Goal: Task Accomplishment & Management: Manage account settings

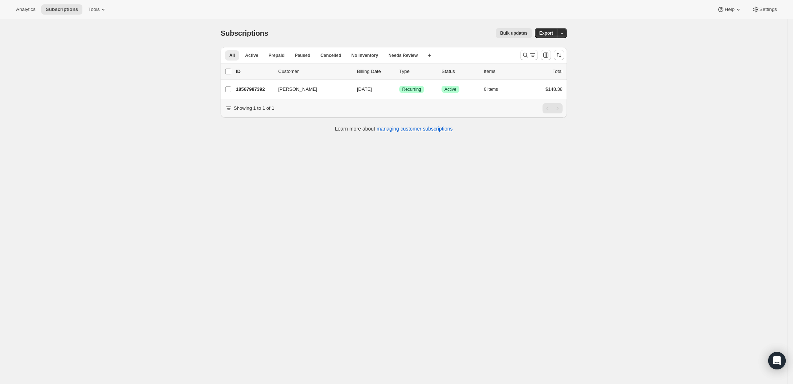
drag, startPoint x: 644, startPoint y: 93, endPoint x: 443, endPoint y: 70, distance: 201.8
click at [643, 93] on div "Subscriptions. This page is ready Subscriptions Bulk updates More actions Bulk …" at bounding box center [393, 211] width 787 height 384
drag, startPoint x: 230, startPoint y: 55, endPoint x: 239, endPoint y: 59, distance: 10.0
click at [230, 55] on button "All" at bounding box center [232, 55] width 14 height 10
click at [524, 52] on icon "Search and filter results" at bounding box center [524, 54] width 7 height 7
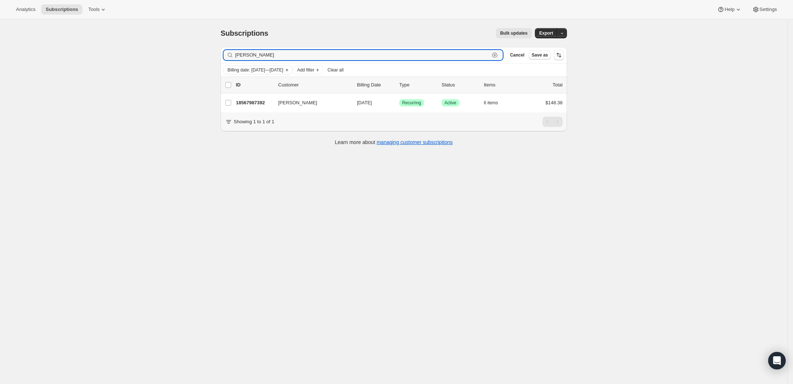
click at [496, 57] on icon "button" at bounding box center [494, 54] width 5 height 5
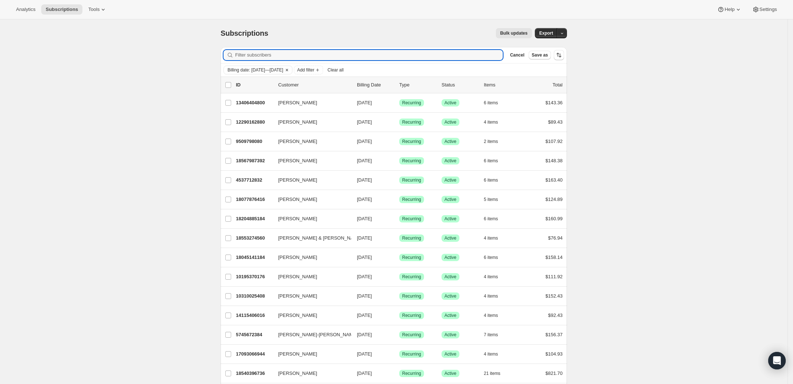
click at [290, 71] on icon "Clear" at bounding box center [287, 70] width 6 height 6
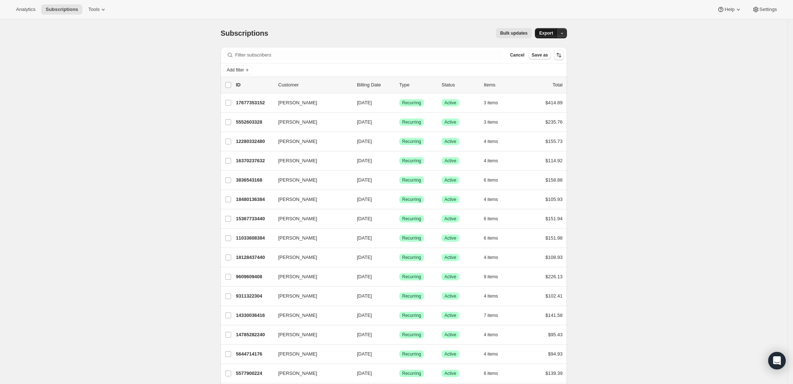
click at [540, 37] on button "Export" at bounding box center [546, 33] width 23 height 10
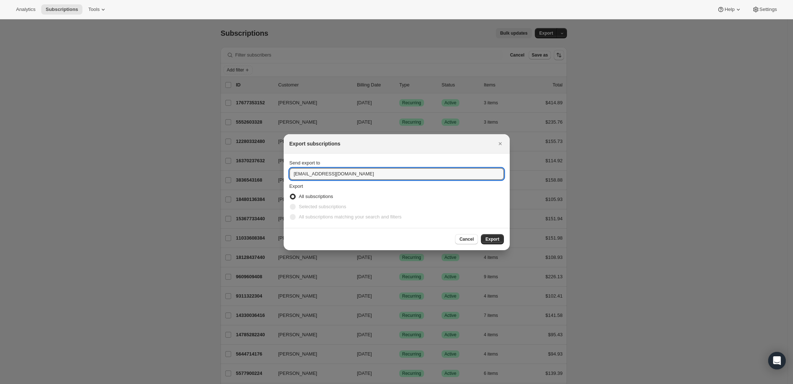
drag, startPoint x: 305, startPoint y: 176, endPoint x: 254, endPoint y: 170, distance: 51.7
type input "tim@spatulafoods.com"
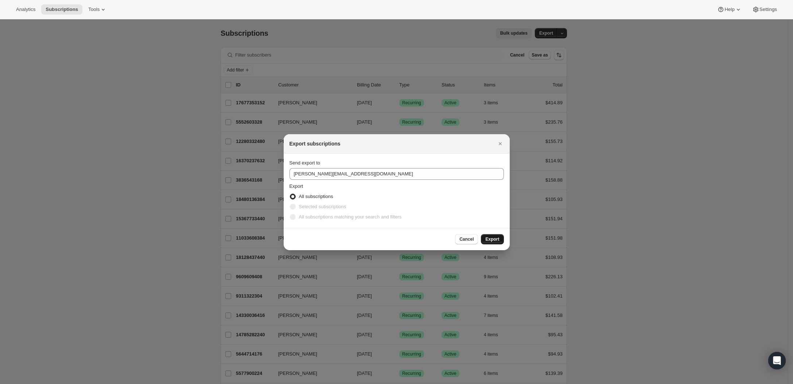
click at [493, 241] on span "Export" at bounding box center [492, 239] width 14 height 6
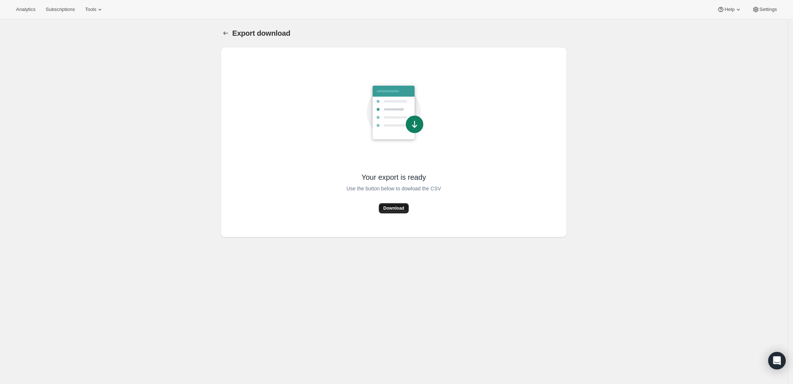
click at [390, 207] on span "Download" at bounding box center [393, 208] width 21 height 6
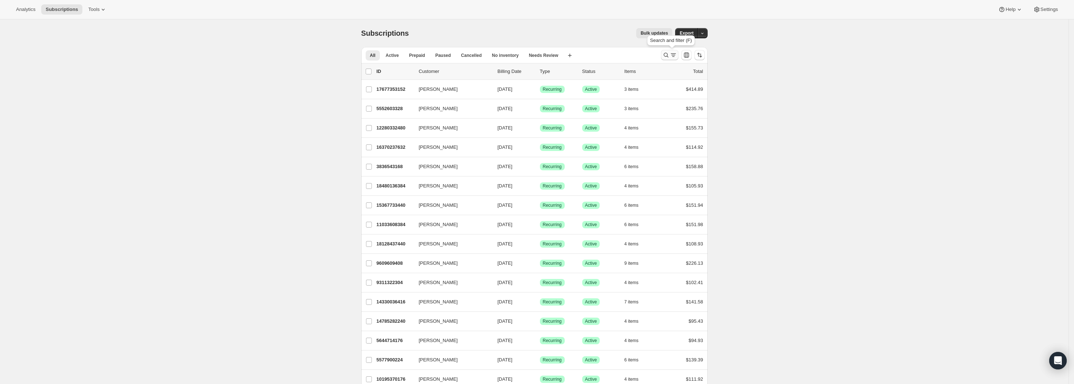
click at [666, 54] on icon "Search and filter results" at bounding box center [665, 55] width 5 height 5
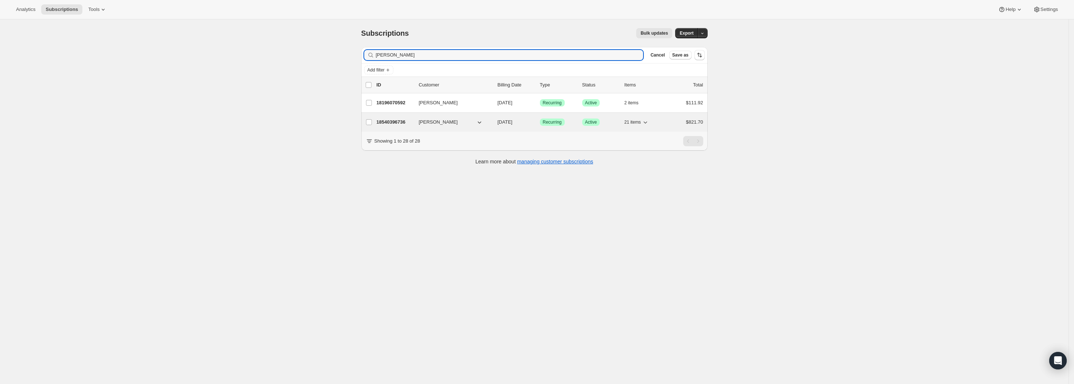
type input "[PERSON_NAME]"
click at [400, 127] on div "18540396736 [PERSON_NAME] [DATE] Success Recurring Success Active 21 items $821…" at bounding box center [539, 122] width 326 height 10
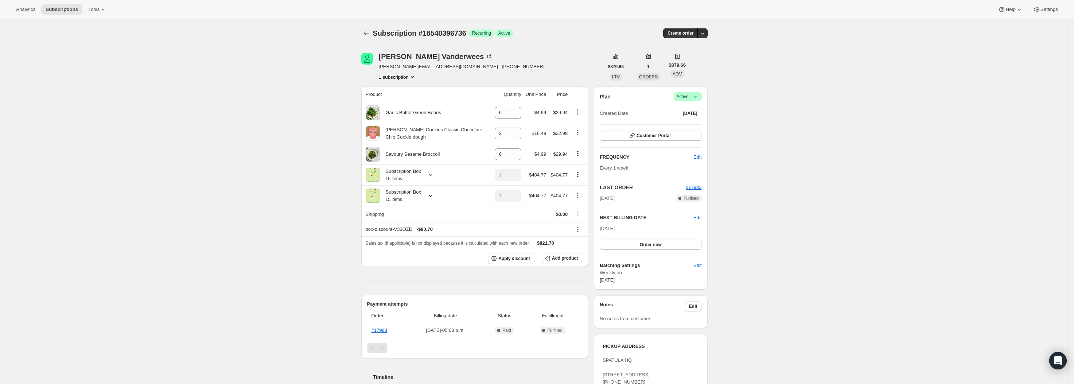
click at [699, 97] on icon at bounding box center [694, 96] width 7 height 7
click at [695, 109] on span "Pause subscription" at bounding box center [687, 110] width 40 height 5
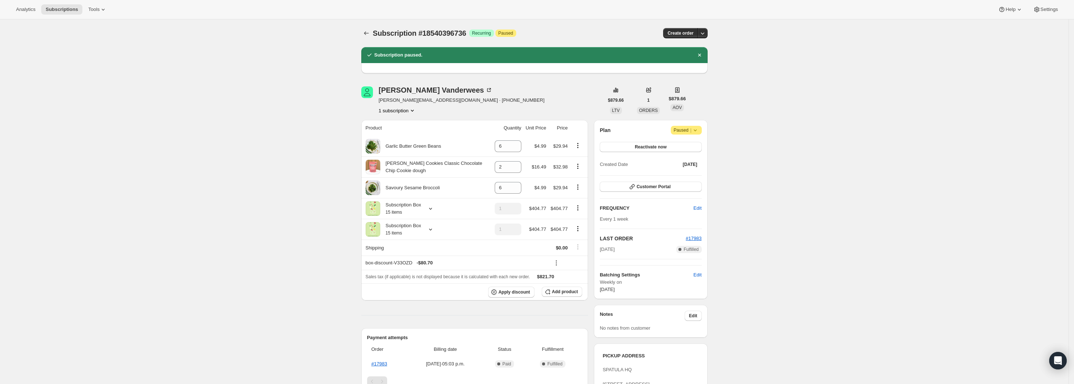
click at [948, 180] on div "Subscription #18540396736. This page is ready Subscription #18540396736 Success…" at bounding box center [534, 272] width 1068 height 507
